Goal: Task Accomplishment & Management: Use online tool/utility

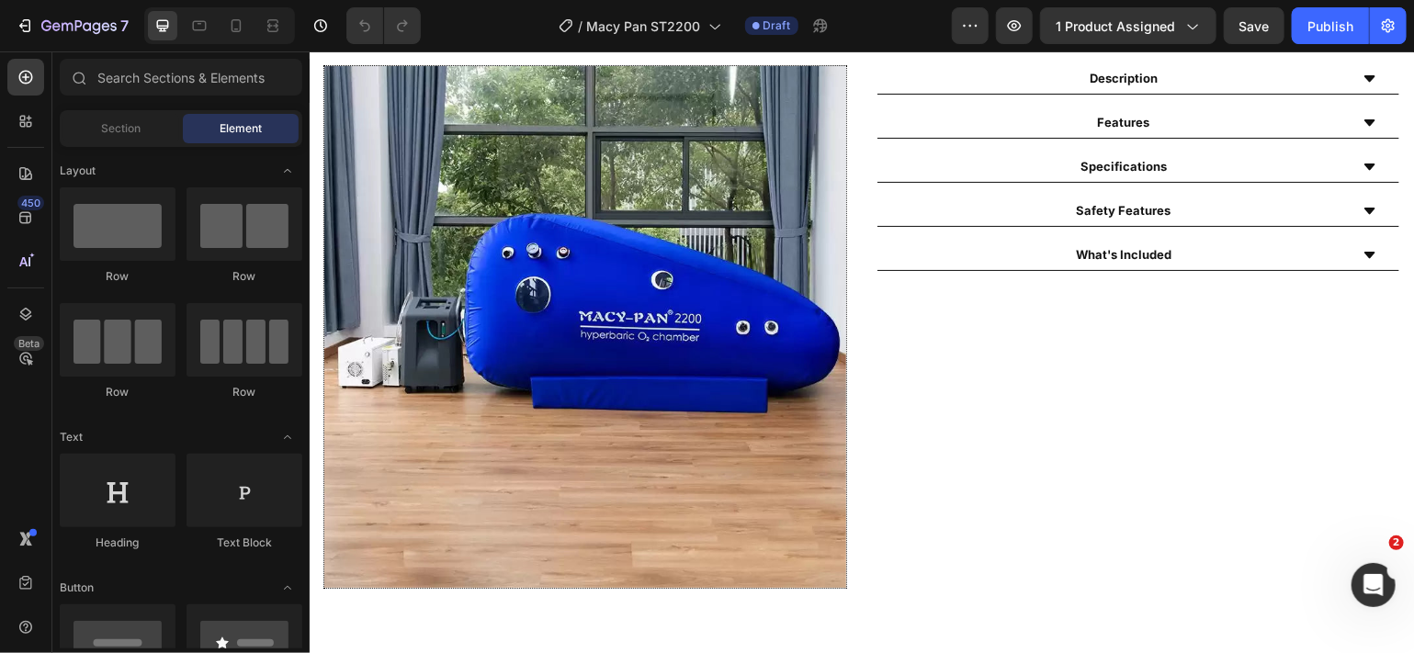
scroll to position [902, 0]
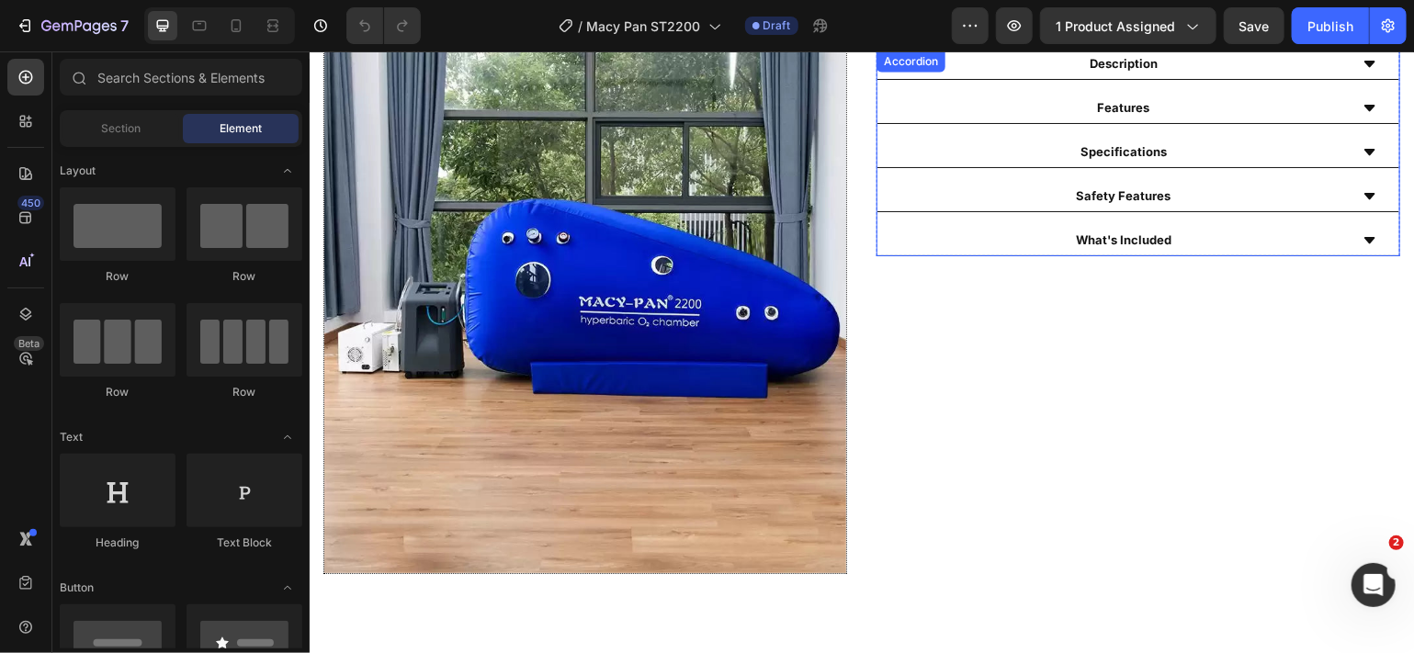
click at [1362, 242] on icon at bounding box center [1369, 240] width 15 height 15
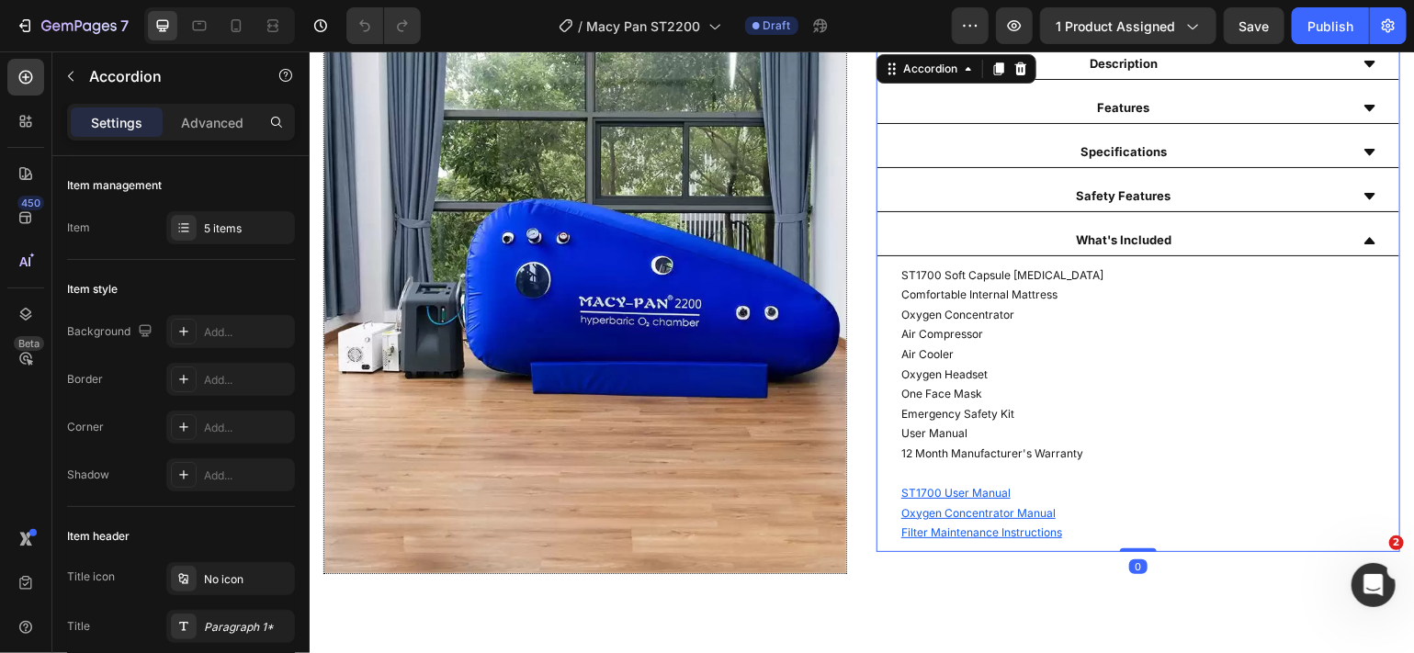
click at [1364, 242] on icon at bounding box center [1369, 240] width 11 height 6
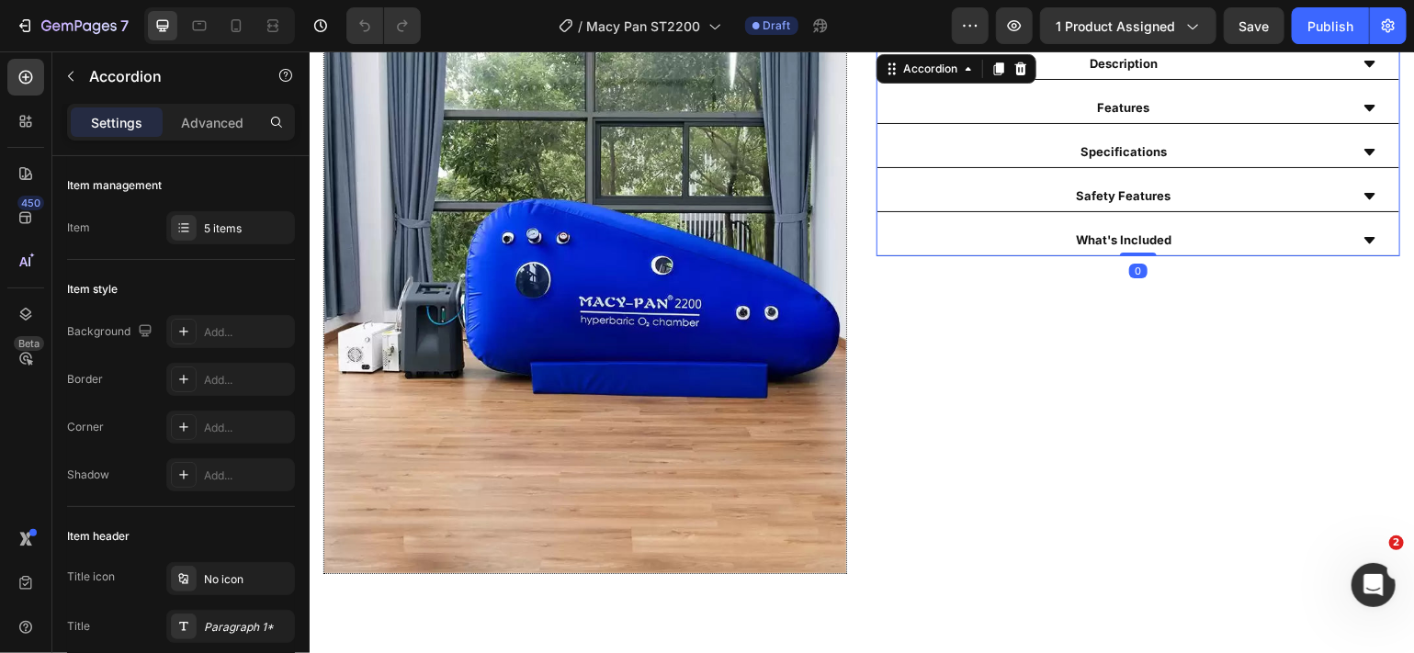
click at [1362, 242] on icon at bounding box center [1369, 240] width 15 height 15
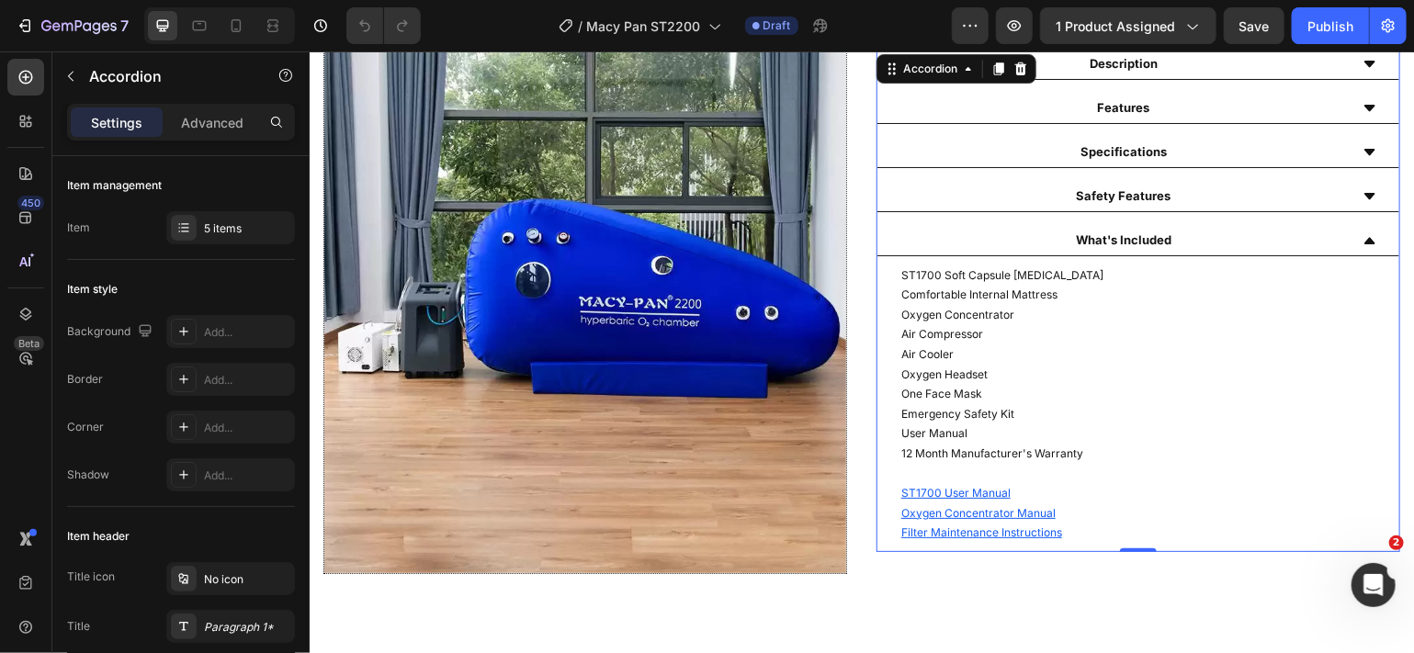
click at [1364, 242] on icon at bounding box center [1369, 240] width 11 height 6
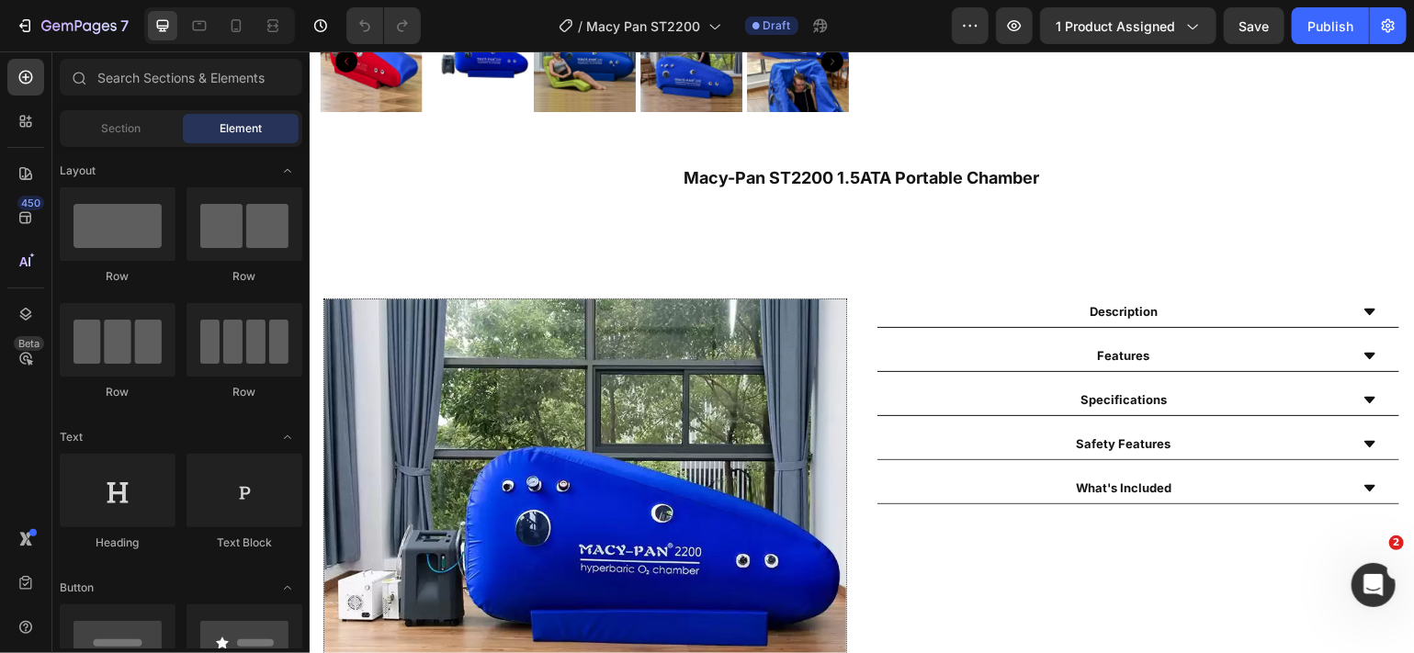
scroll to position [865, 0]
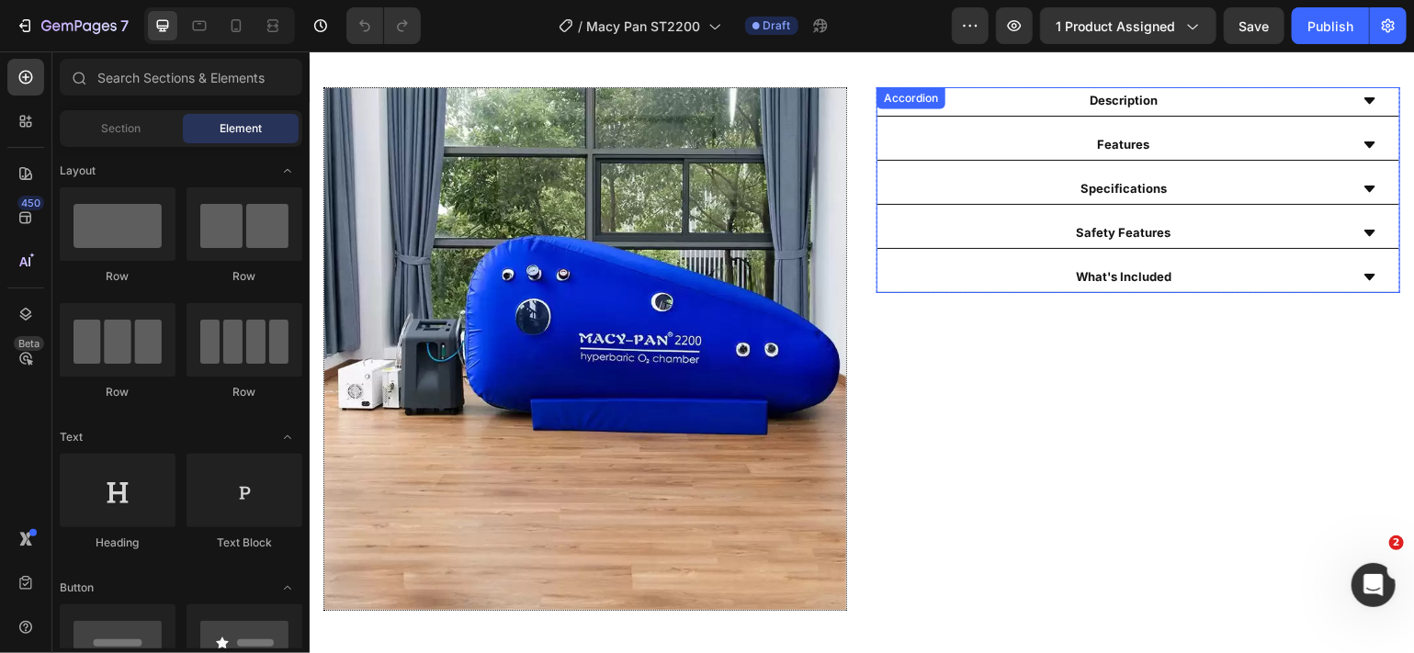
click at [1364, 273] on icon at bounding box center [1369, 276] width 11 height 6
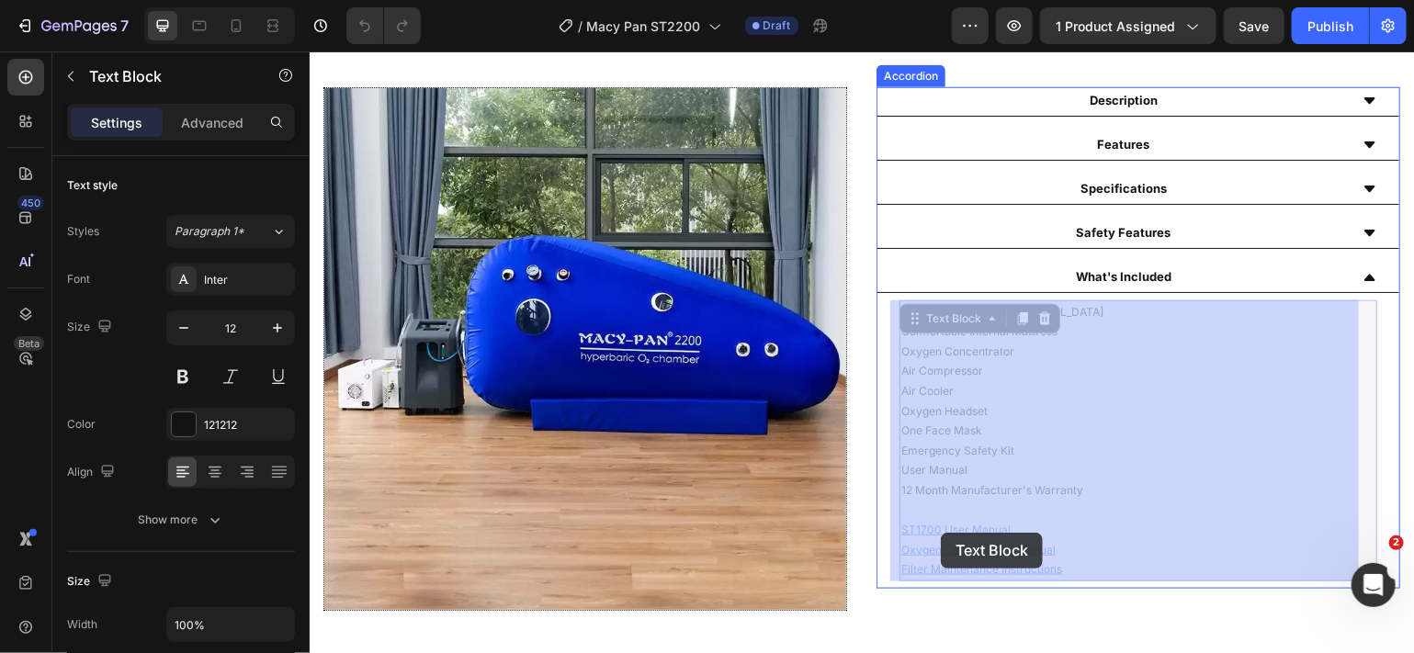
drag, startPoint x: 1000, startPoint y: 528, endPoint x: 940, endPoint y: 531, distance: 59.9
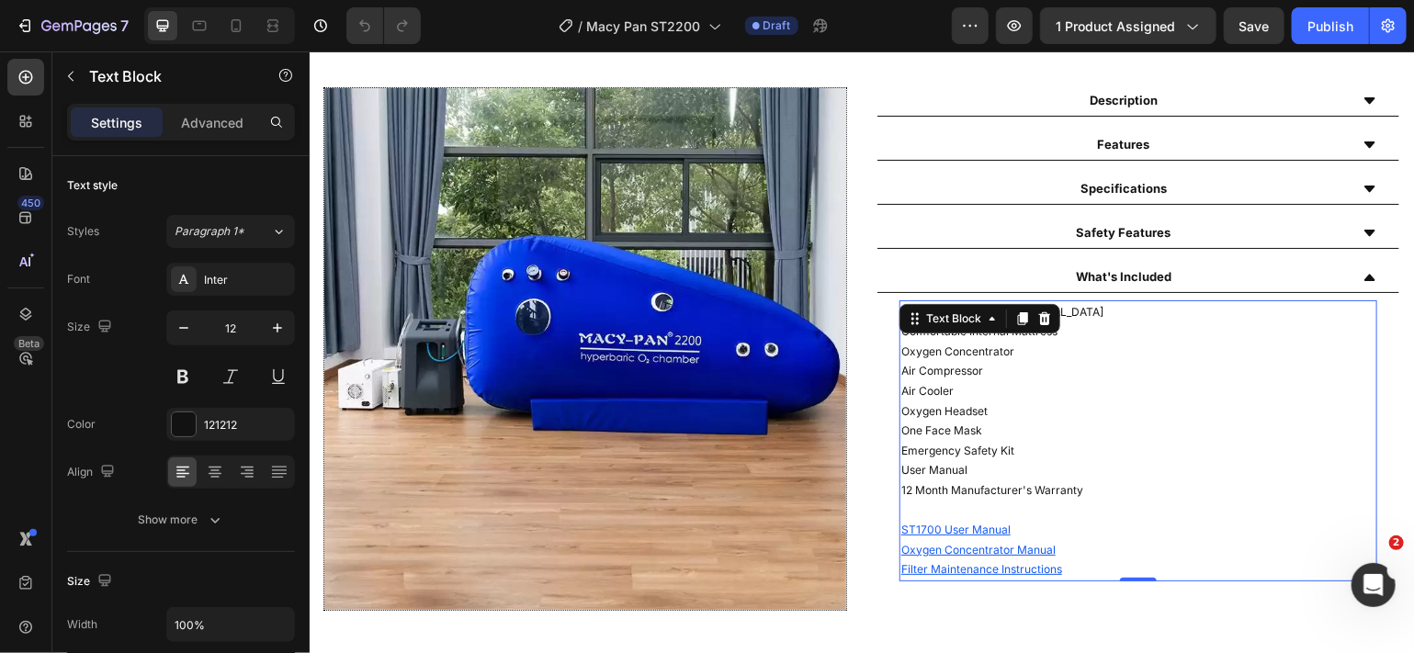
click at [1010, 526] on p "ST1700 User Manual" at bounding box center [1138, 529] width 474 height 20
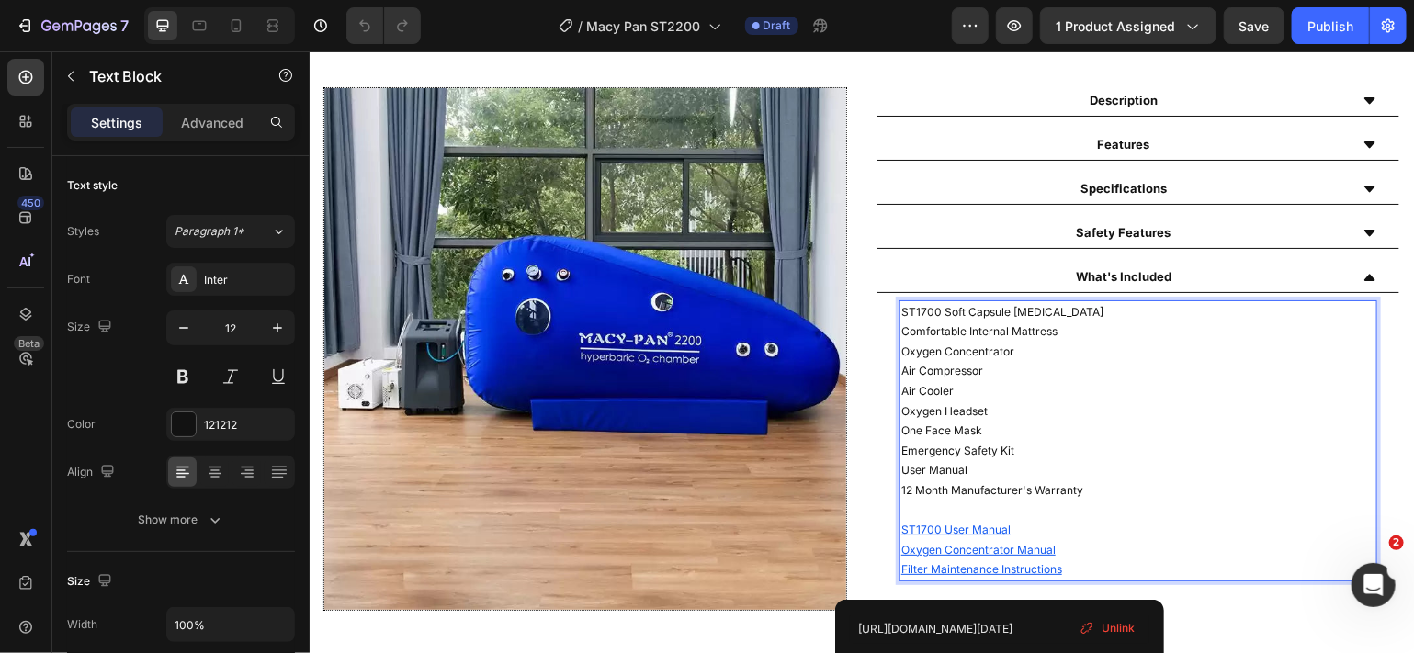
click at [1110, 625] on span "Unlink" at bounding box center [1118, 628] width 33 height 17
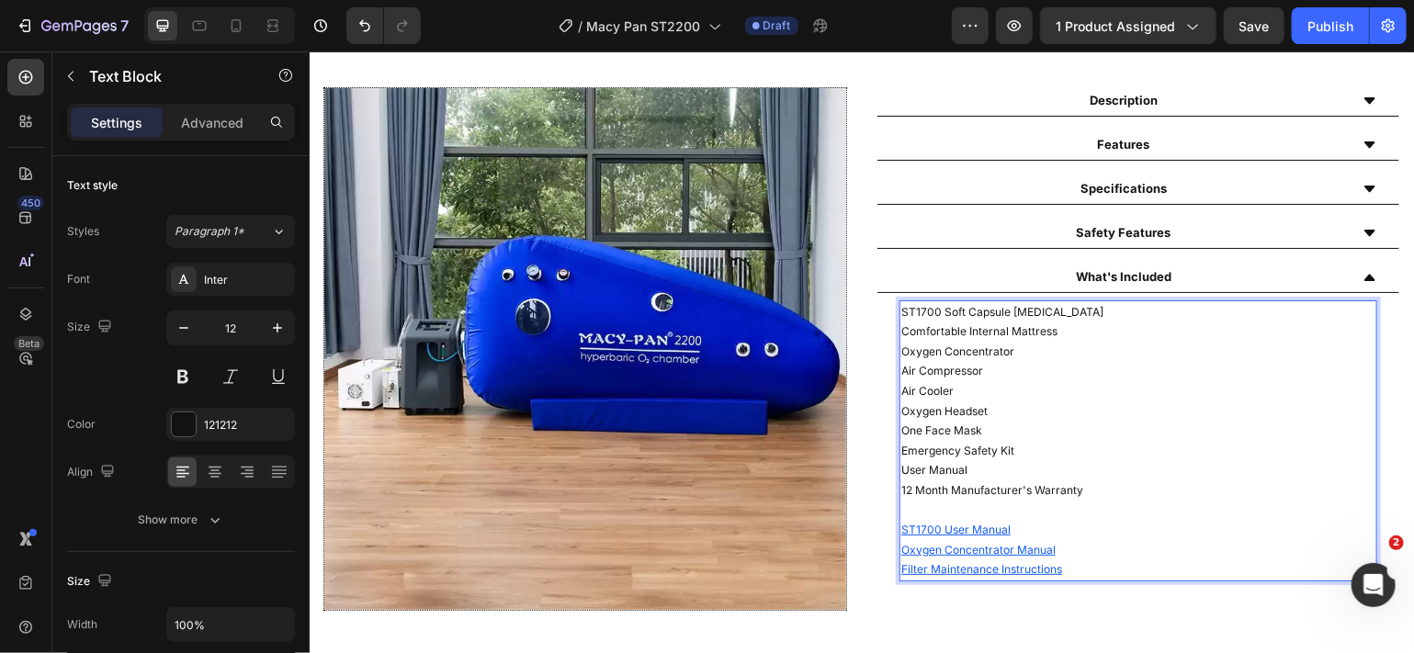
click at [930, 527] on u "ST1700 User Manual" at bounding box center [955, 529] width 109 height 14
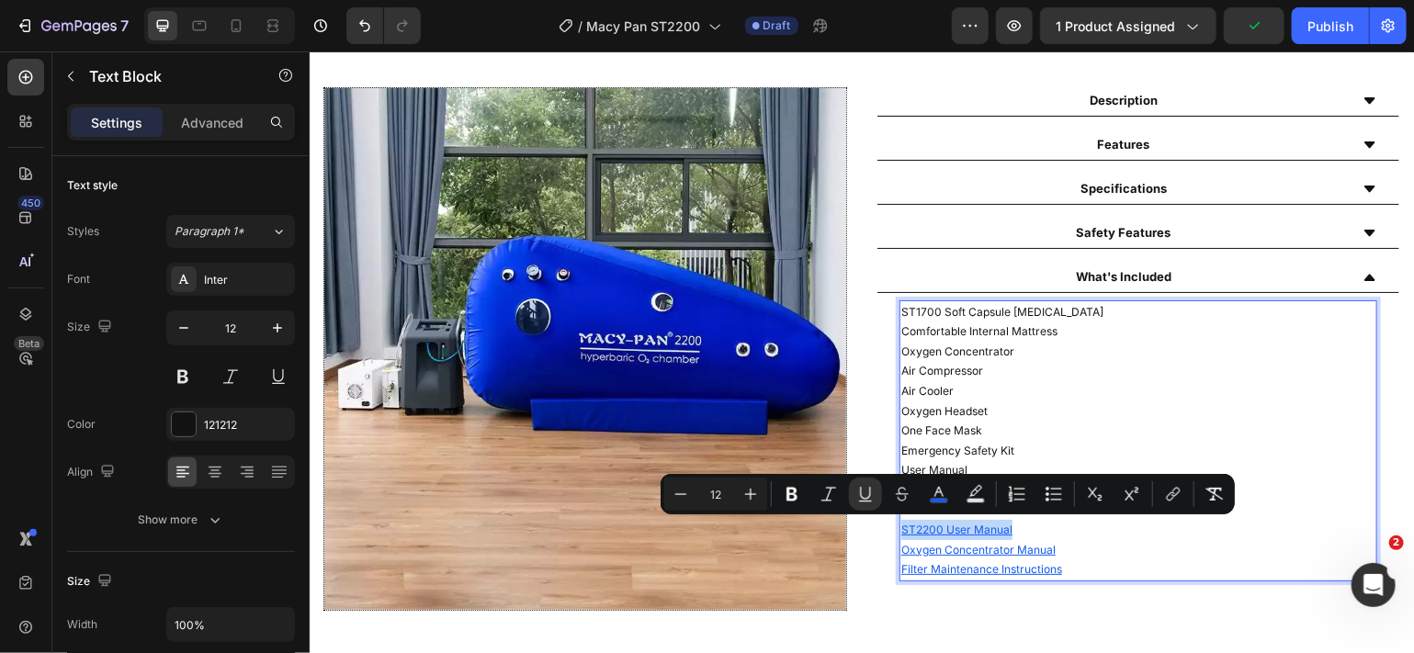
drag, startPoint x: 1014, startPoint y: 530, endPoint x: 892, endPoint y: 529, distance: 122.2
click at [901, 529] on p "ST2200 User Manual" at bounding box center [1138, 529] width 474 height 20
click at [1164, 494] on icon "Editor contextual toolbar" at bounding box center [1173, 494] width 18 height 18
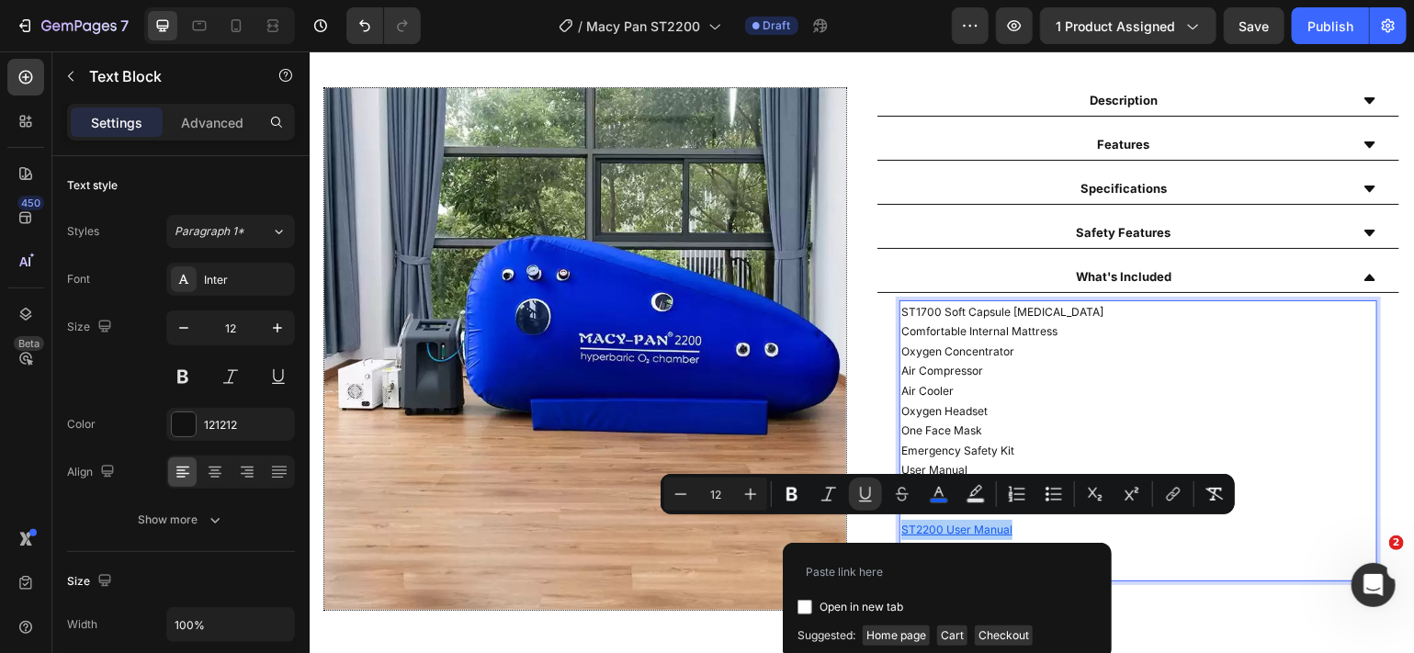
click at [804, 601] on input "Editor contextual toolbar" at bounding box center [805, 607] width 15 height 15
checkbox input "true"
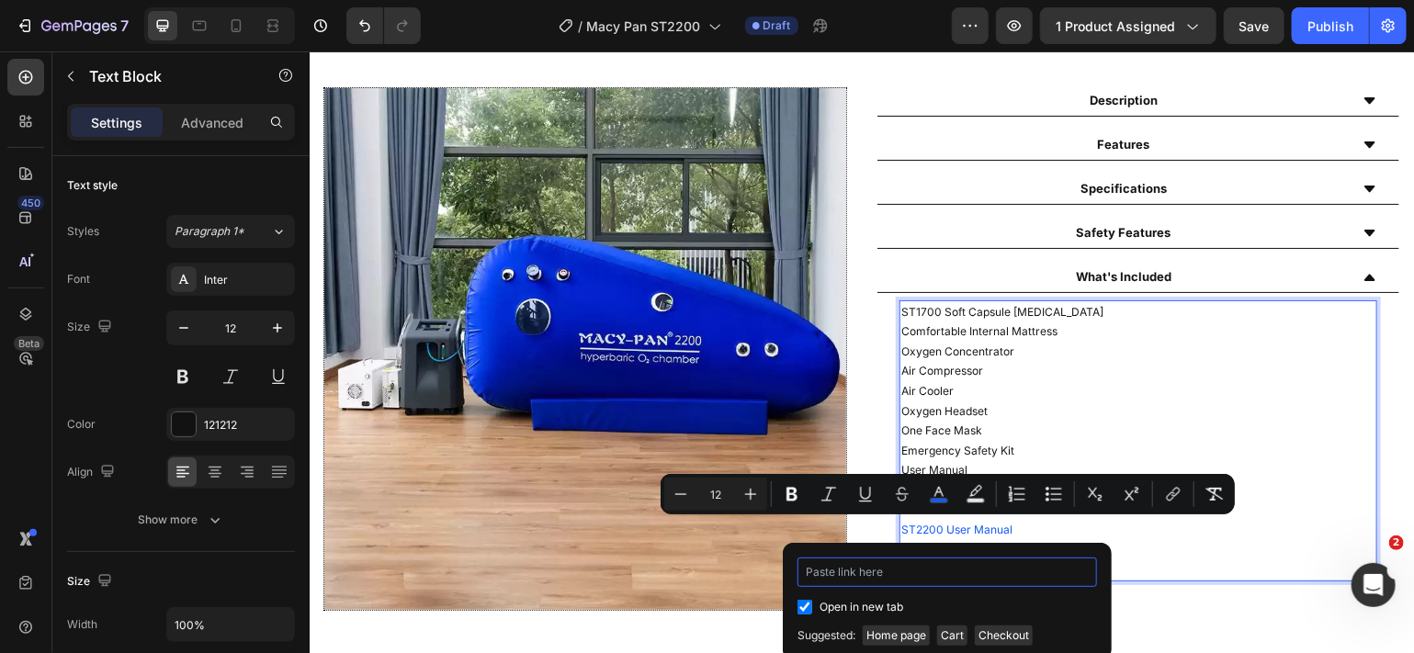
paste input "[URL][DOMAIN_NAME][DATE]"
type input "[URL][DOMAIN_NAME][DATE]"
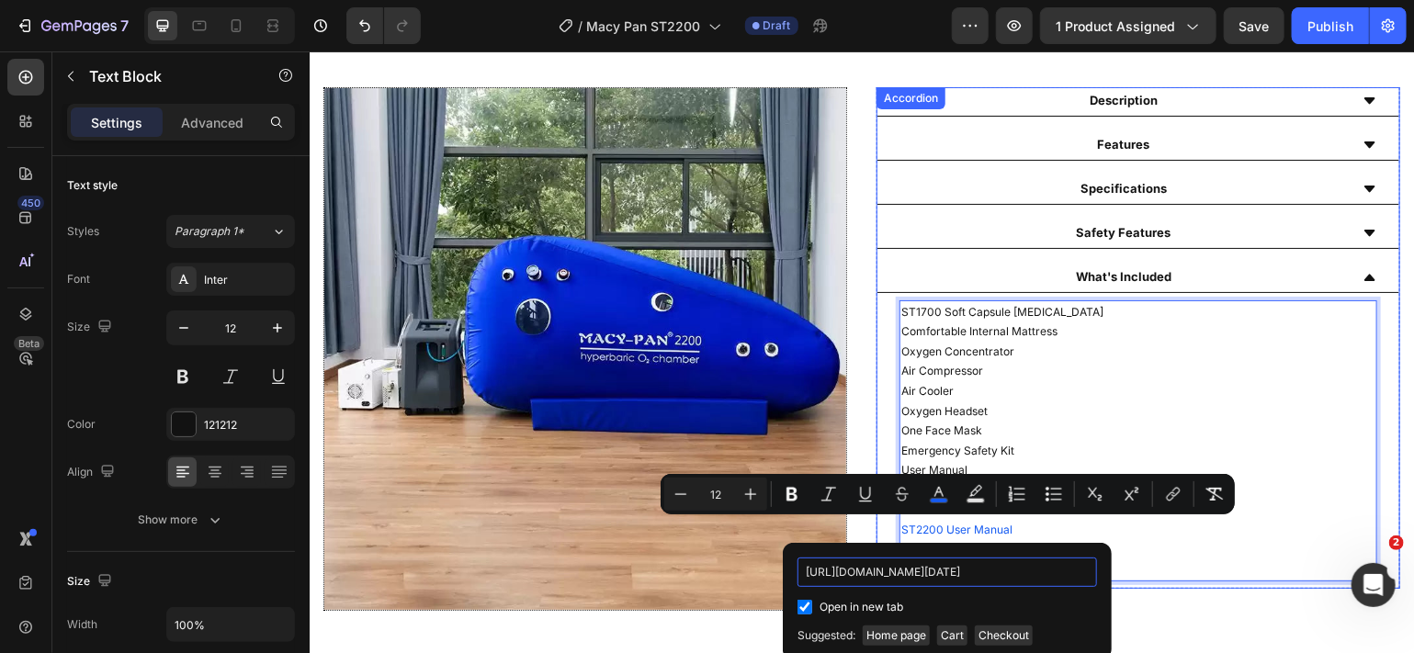
scroll to position [0, 433]
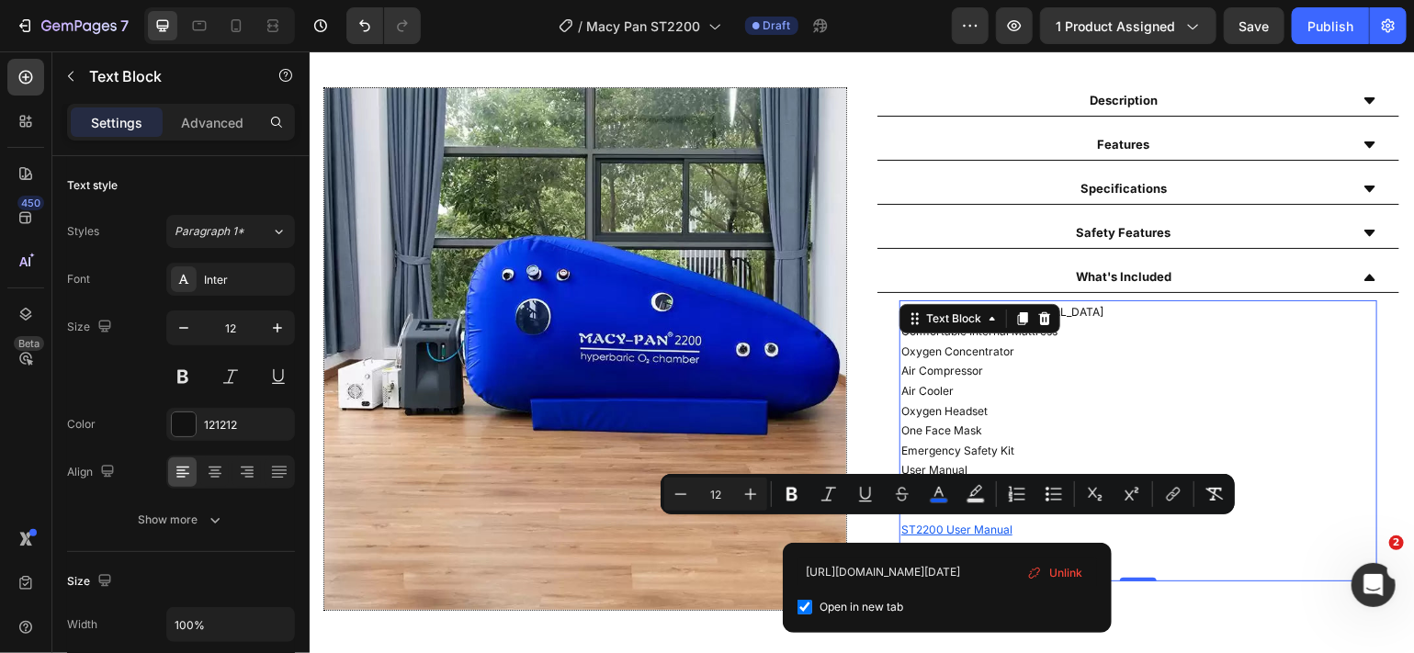
click at [1130, 400] on p "ST1700 Soft Capsule [MEDICAL_DATA] Comfortable Internal Mattress Oxygen Concent…" at bounding box center [1138, 400] width 474 height 199
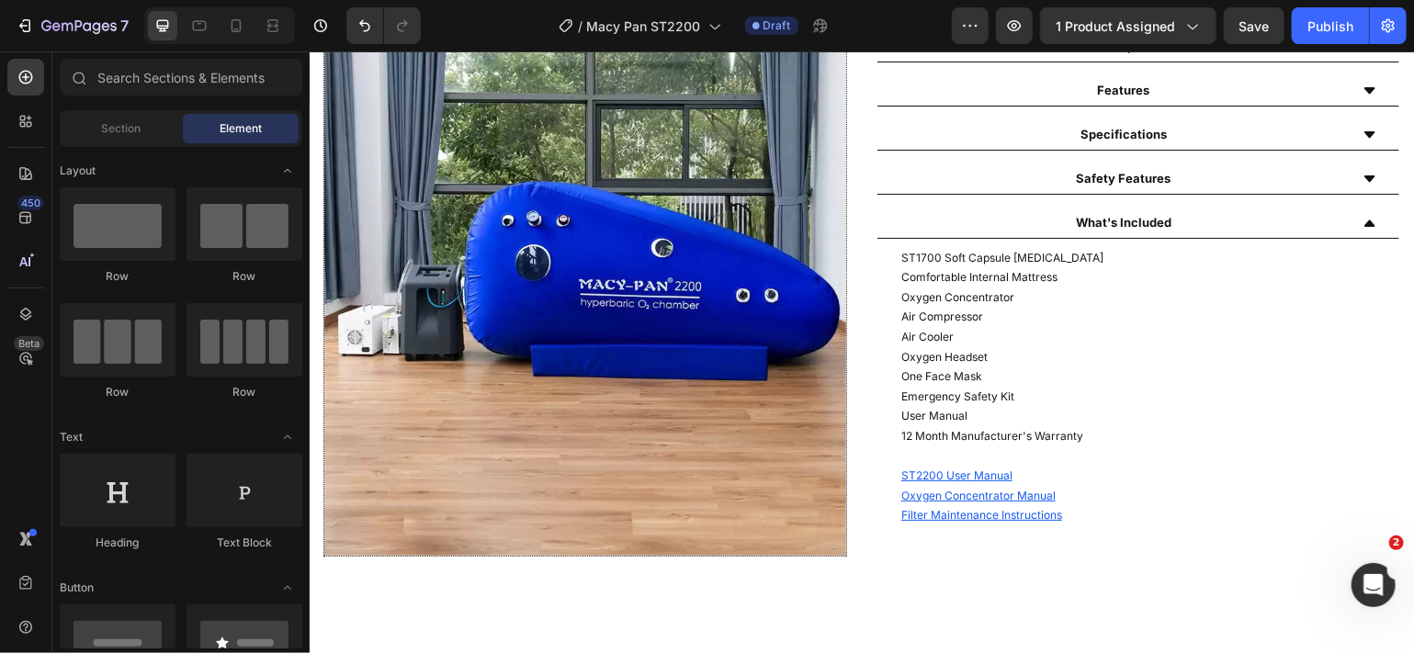
scroll to position [858, 0]
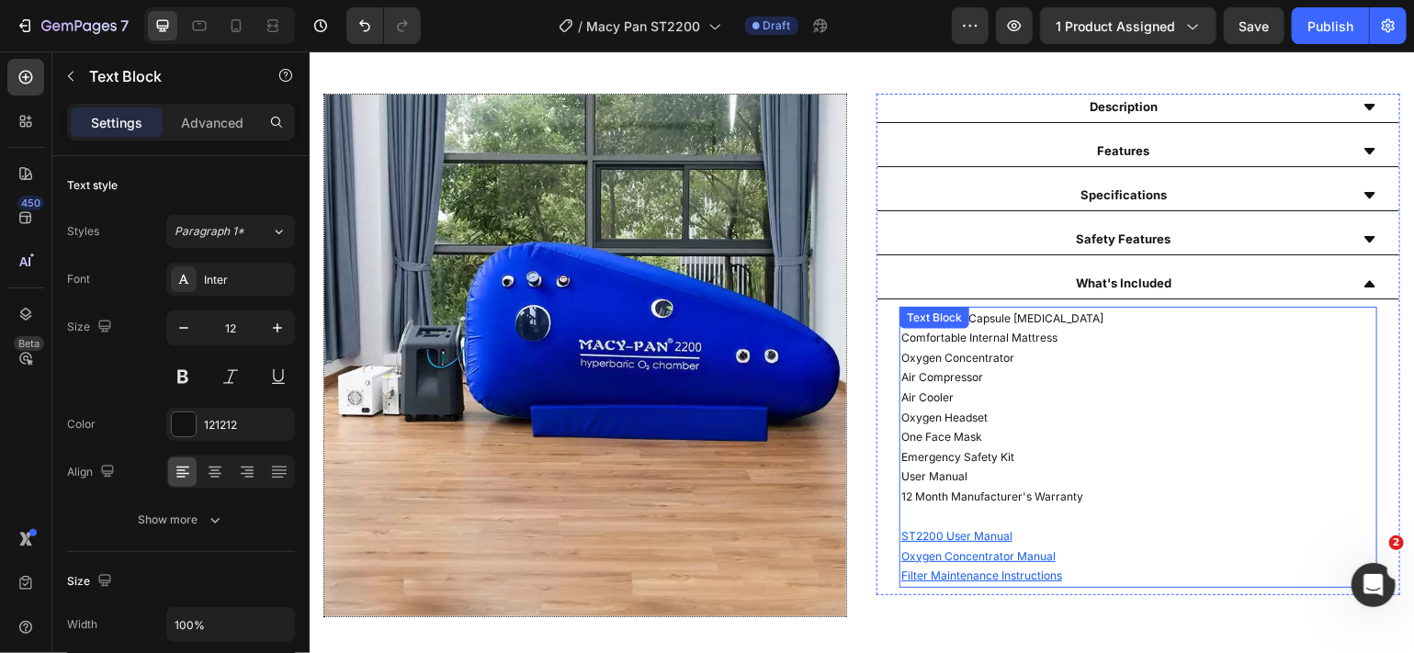
click at [960, 365] on p "ST1700 Soft Capsule [MEDICAL_DATA] Comfortable Internal Mattress Oxygen Concent…" at bounding box center [1138, 407] width 474 height 199
click at [918, 318] on p "ST1700 Soft Capsule [MEDICAL_DATA] Comfortable Internal Mattress Oxygen Concent…" at bounding box center [1138, 407] width 474 height 199
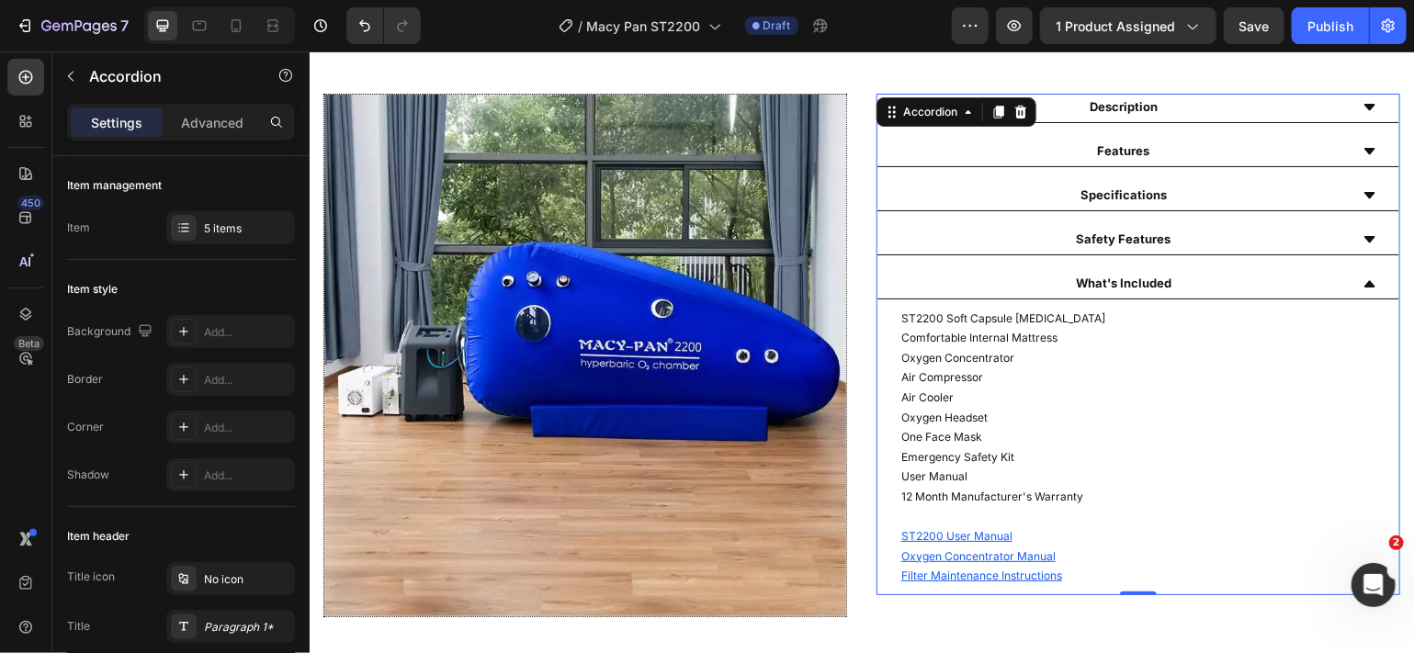
click at [1362, 280] on icon at bounding box center [1369, 283] width 15 height 15
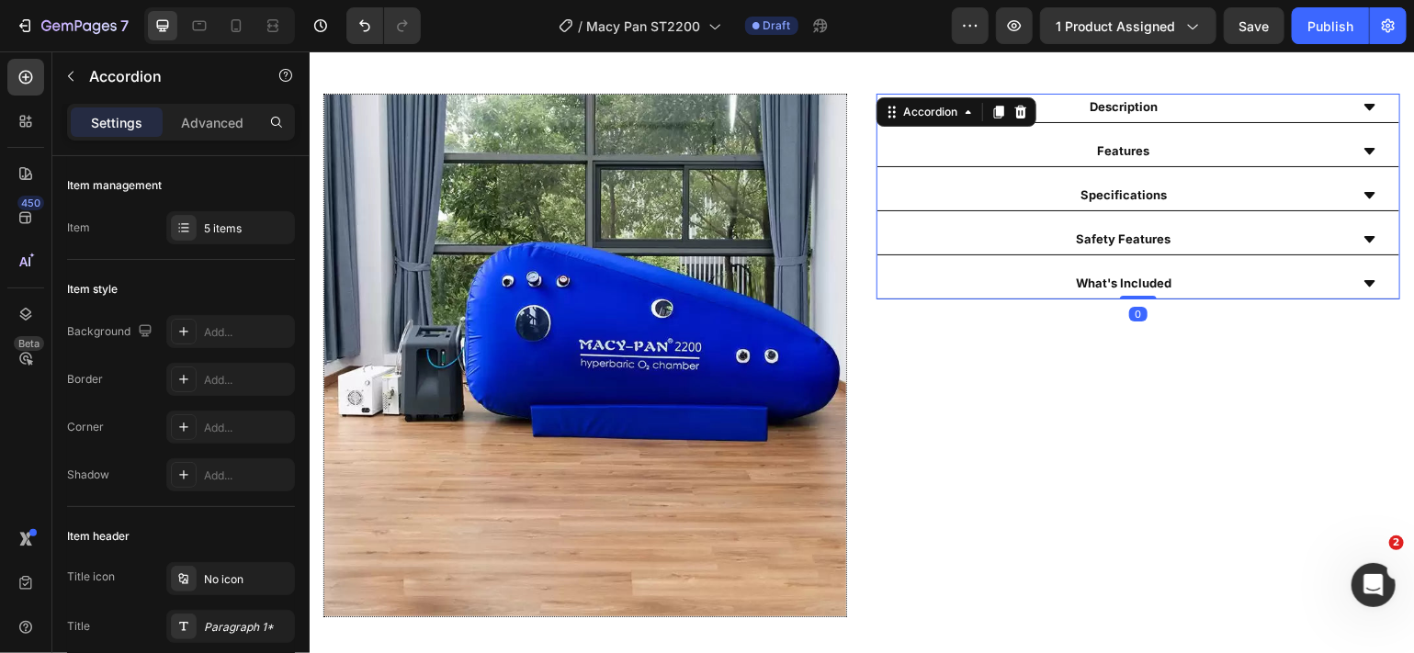
click at [1364, 280] on icon at bounding box center [1369, 282] width 11 height 6
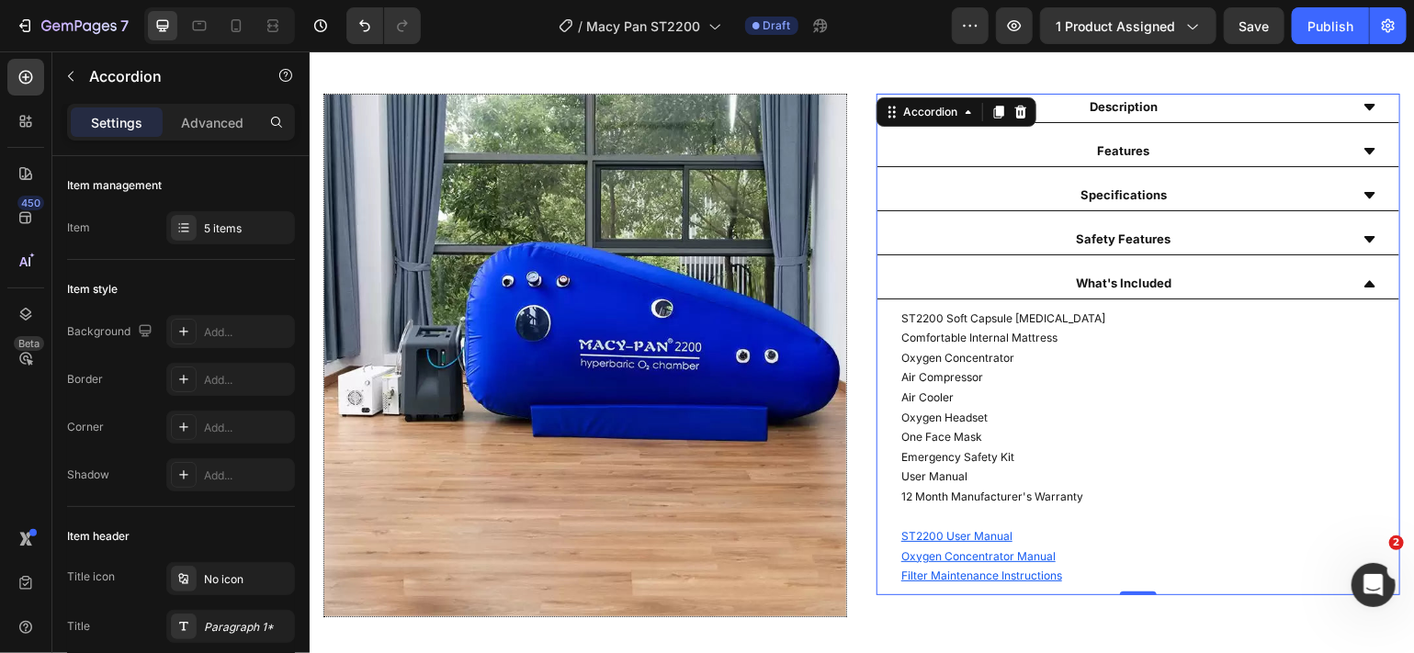
click at [1364, 235] on icon at bounding box center [1369, 238] width 11 height 6
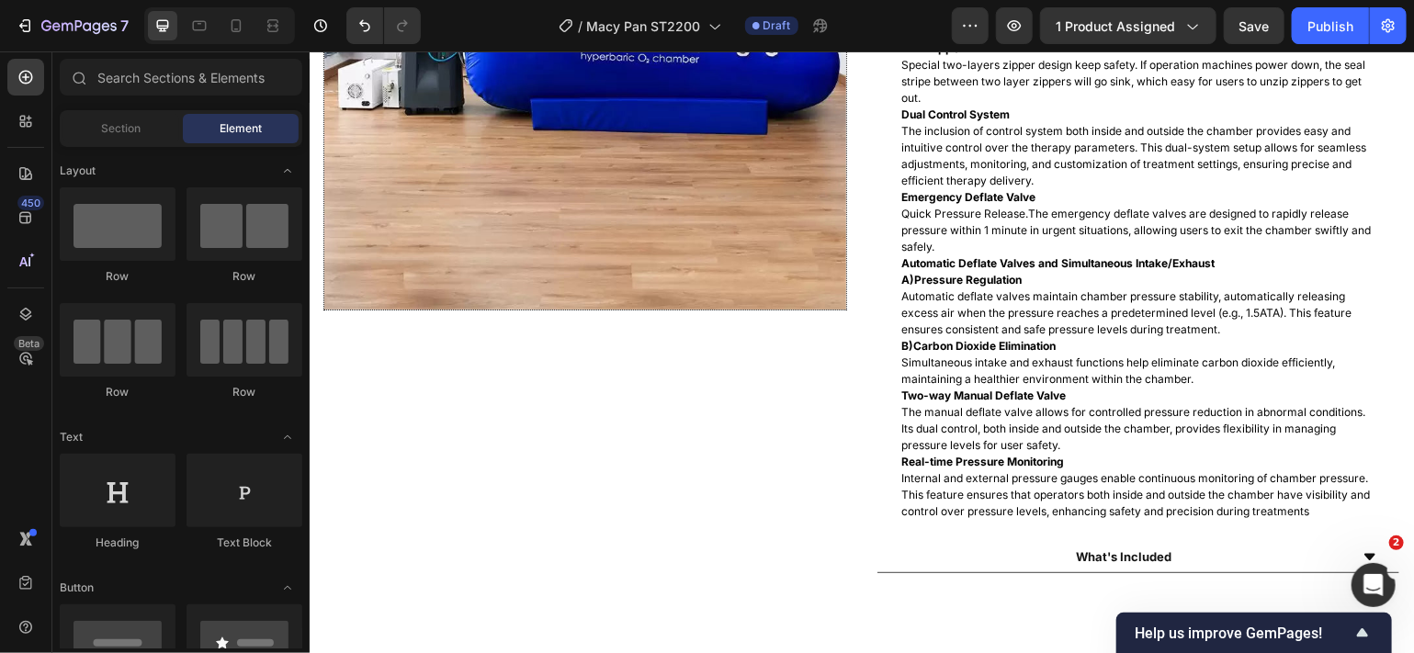
scroll to position [946, 0]
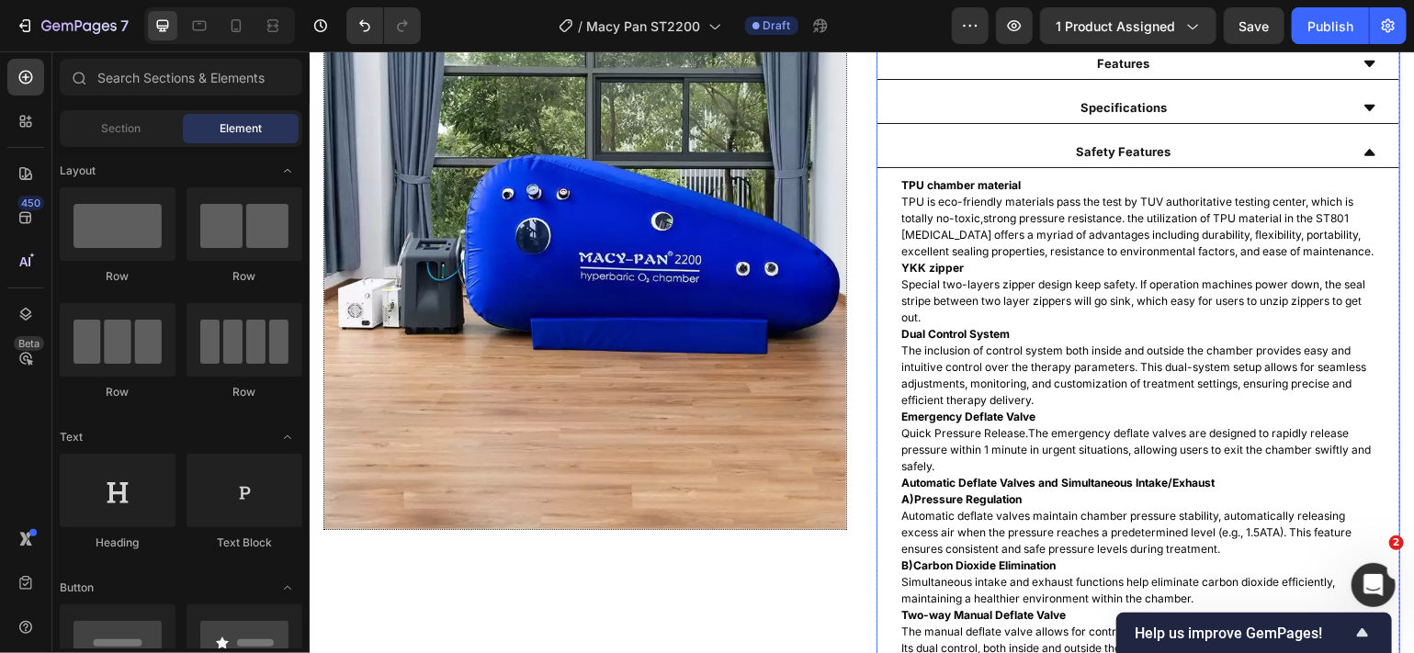
click at [1361, 150] on div "Safety Features" at bounding box center [1138, 152] width 522 height 29
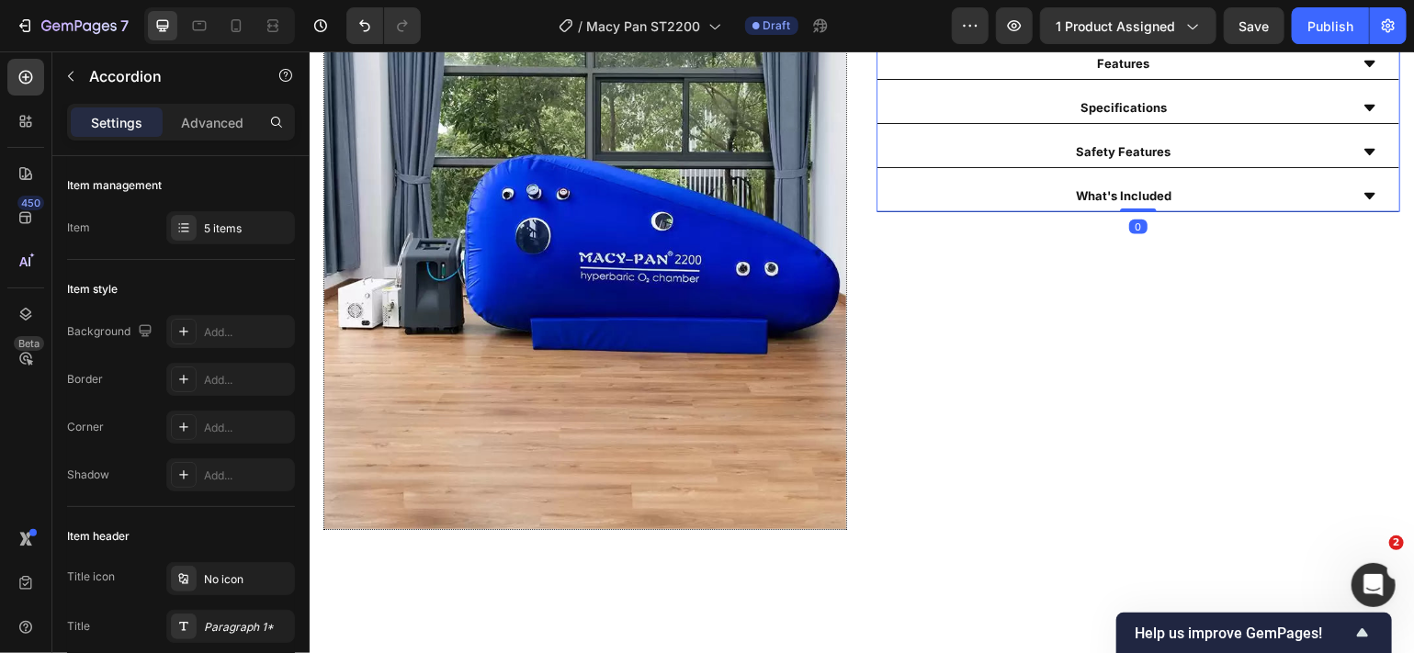
click at [1362, 109] on icon at bounding box center [1369, 107] width 15 height 15
